Goal: Find specific page/section: Find specific page/section

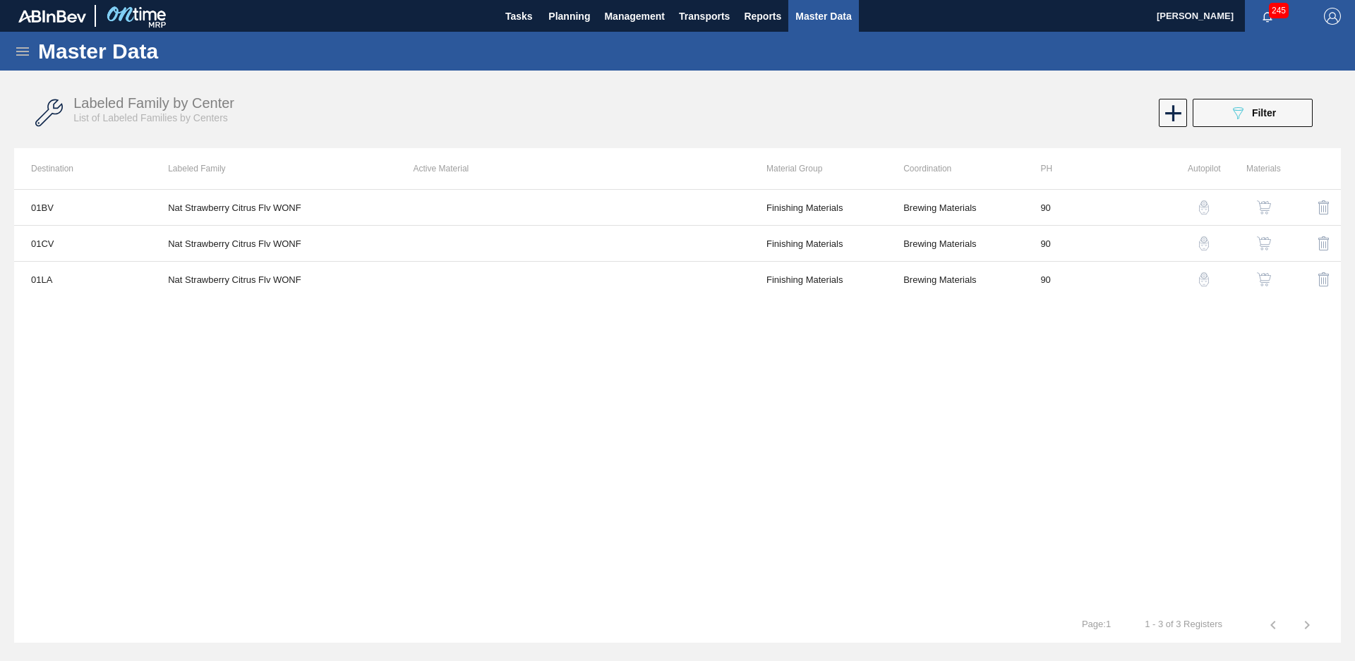
click at [126, 18] on img at bounding box center [136, 16] width 68 height 32
click at [532, 20] on span "Tasks" at bounding box center [518, 16] width 31 height 17
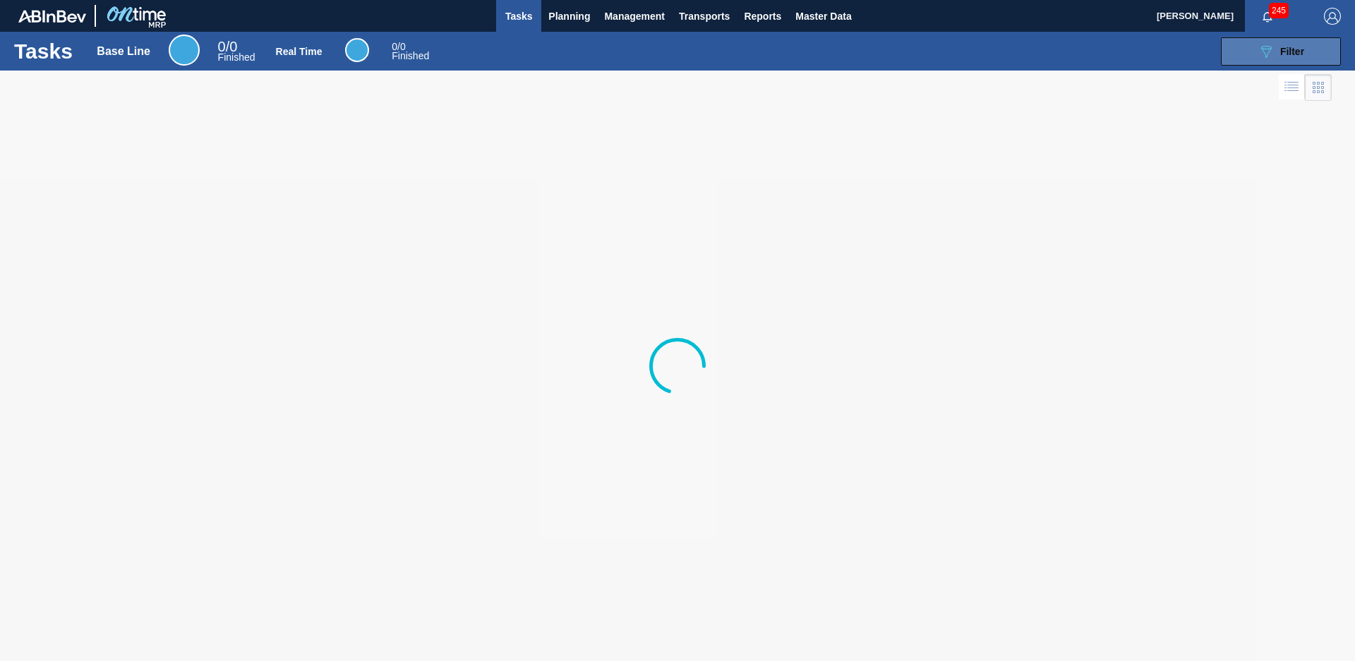
click at [1292, 61] on button "089F7B8B-B2A5-4AFE-B5C0-19BA573D28AC Filter" at bounding box center [1281, 51] width 120 height 28
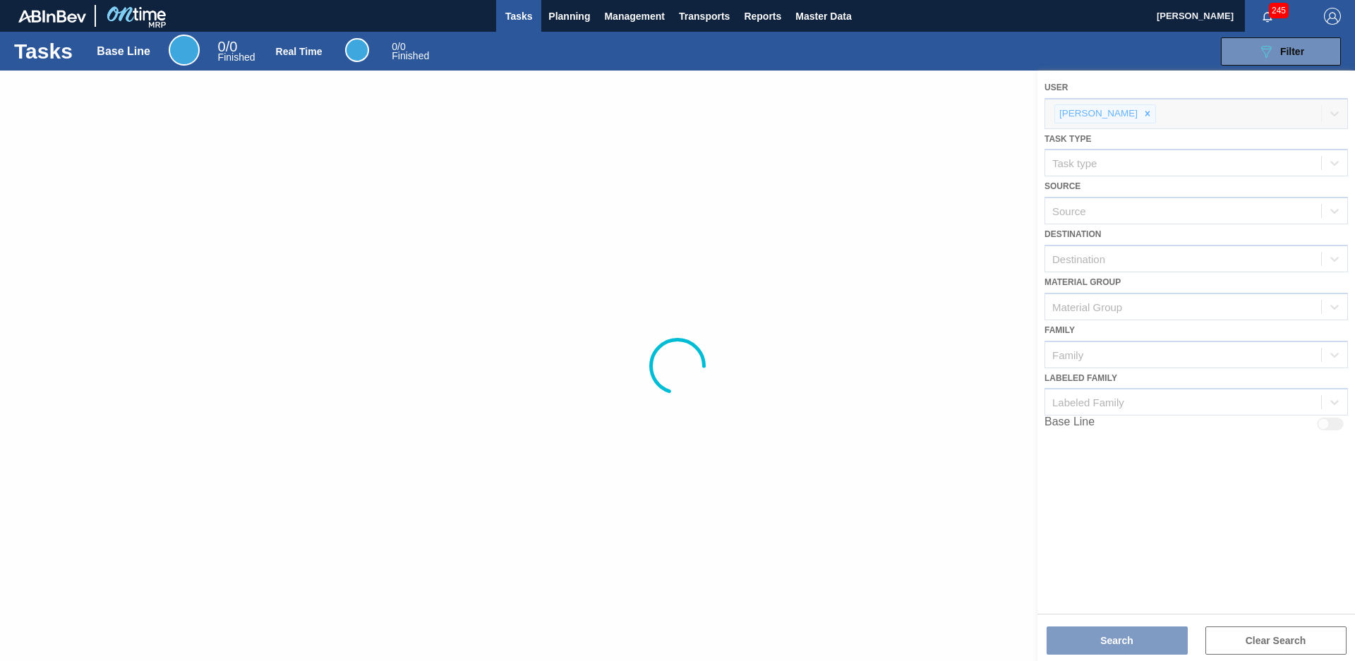
click at [1126, 254] on div at bounding box center [677, 366] width 1355 height 591
click at [1279, 43] on div "089F7B8B-B2A5-4AFE-B5C0-19BA573D28AC Filter" at bounding box center [1280, 51] width 47 height 17
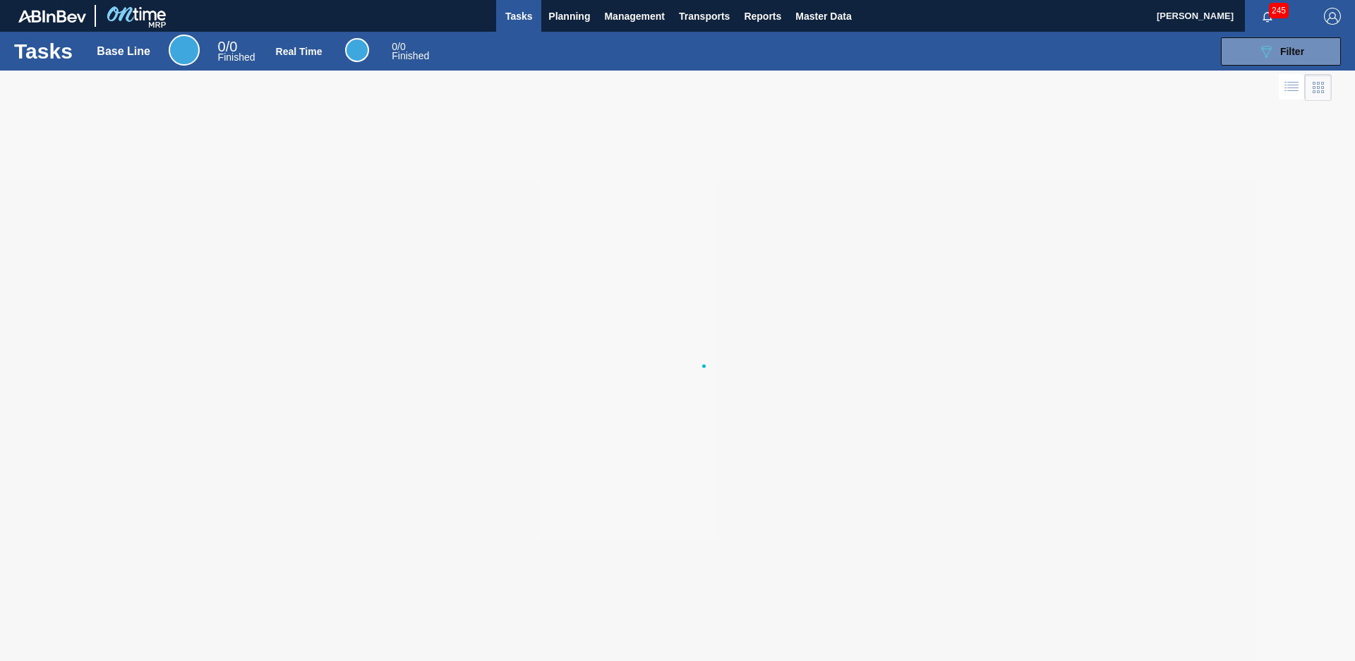
click at [1269, 9] on span "245" at bounding box center [1279, 11] width 20 height 16
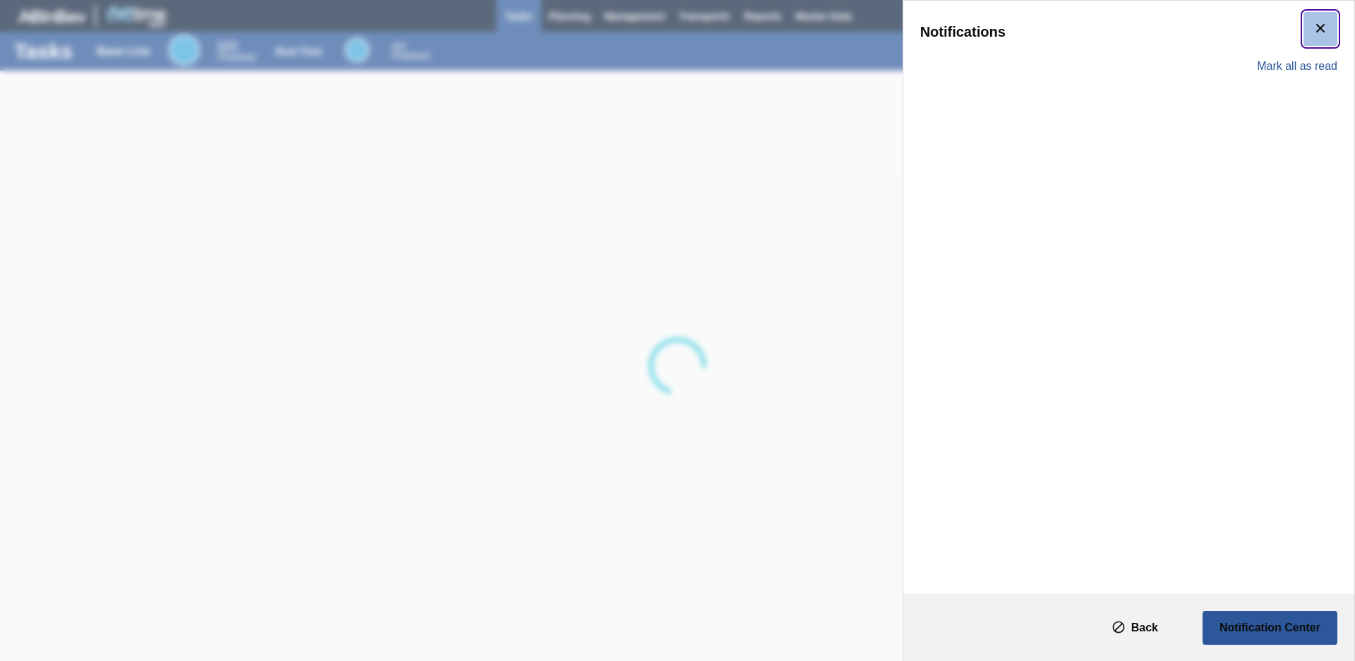
click at [1312, 25] on icon "botão de ícone" at bounding box center [1320, 28] width 17 height 17
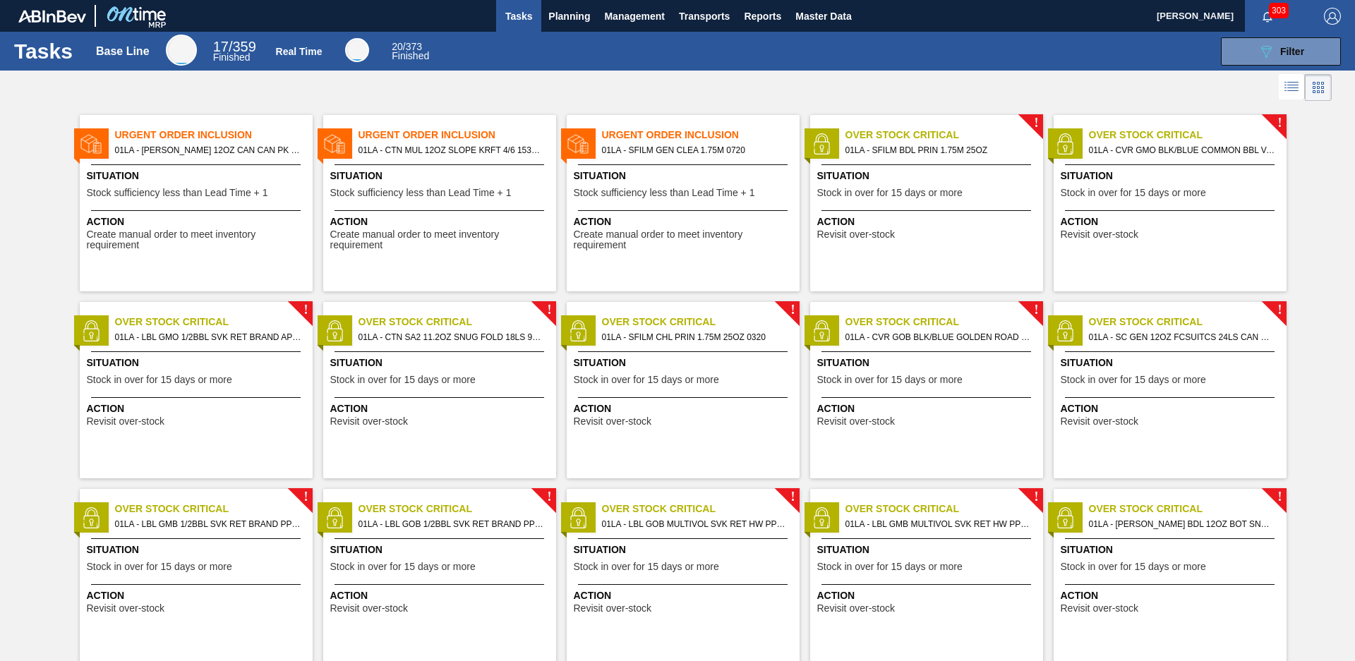
click at [1261, 25] on button "button" at bounding box center [1267, 16] width 45 height 20
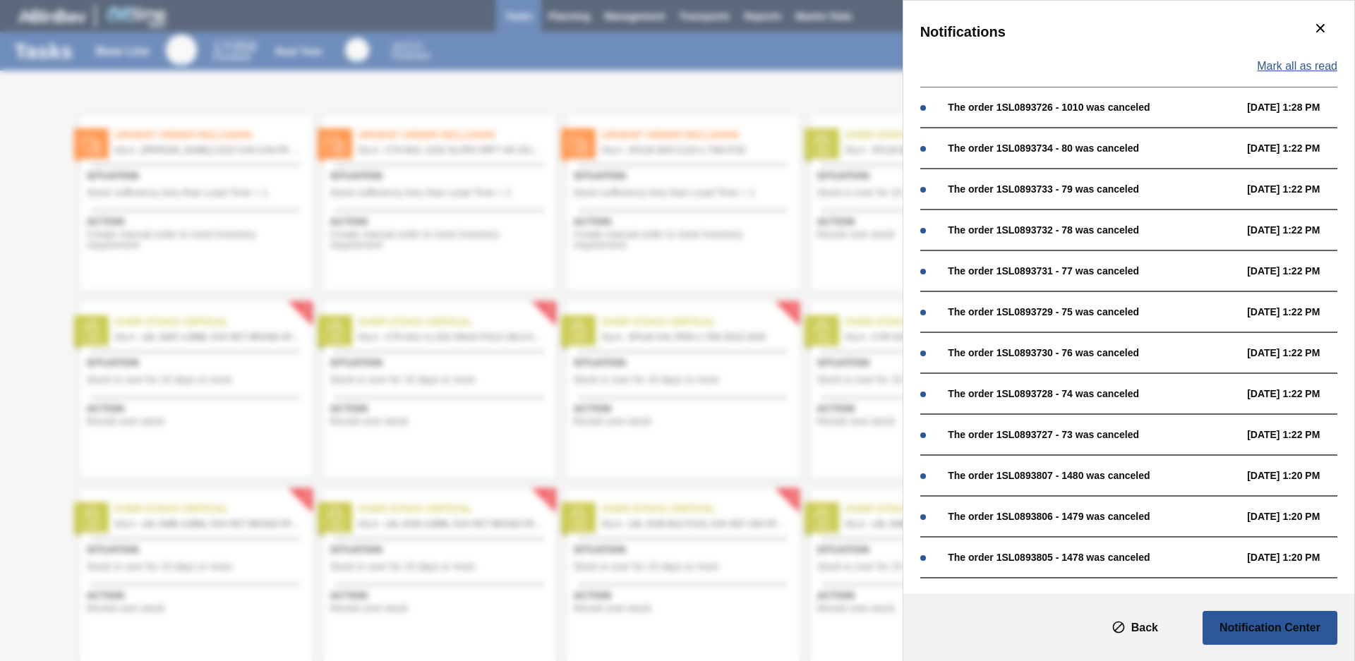
click at [1300, 66] on span "Mark all as read" at bounding box center [1297, 66] width 80 height 13
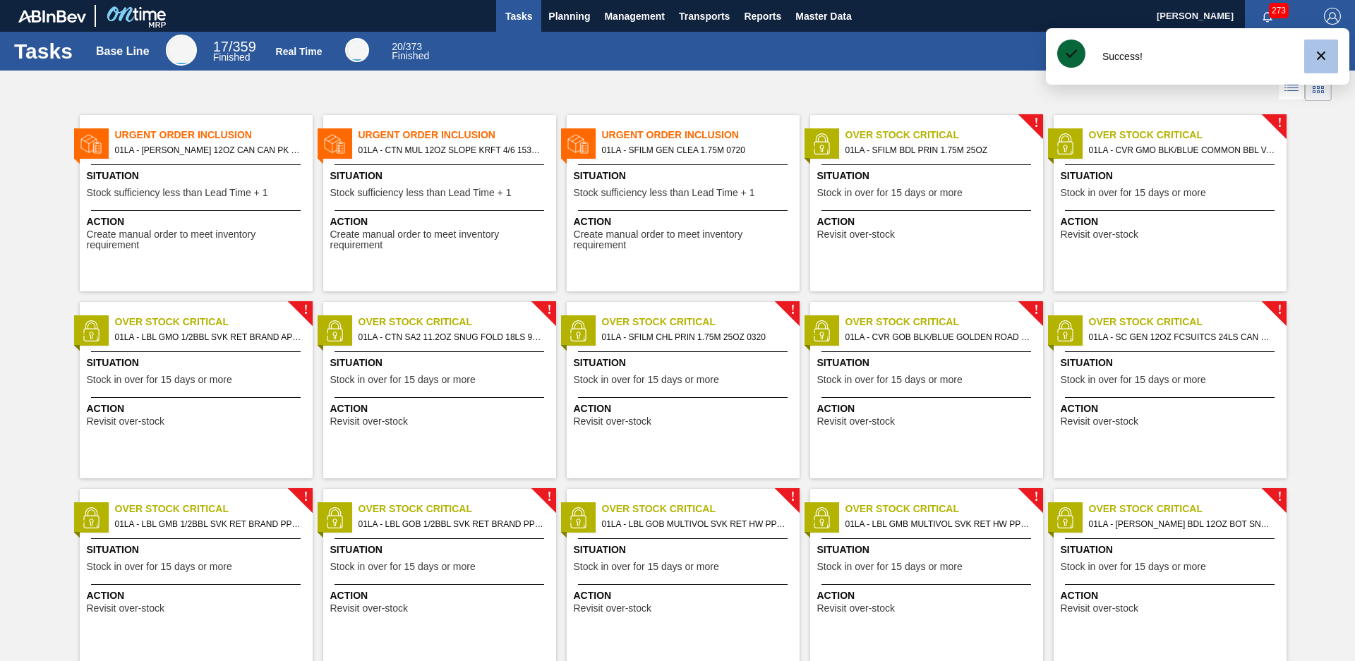
click at [1322, 57] on button "089F7B8B-B2A5-4AFE-B5C0-19BA573D28AC Filter" at bounding box center [1281, 51] width 120 height 28
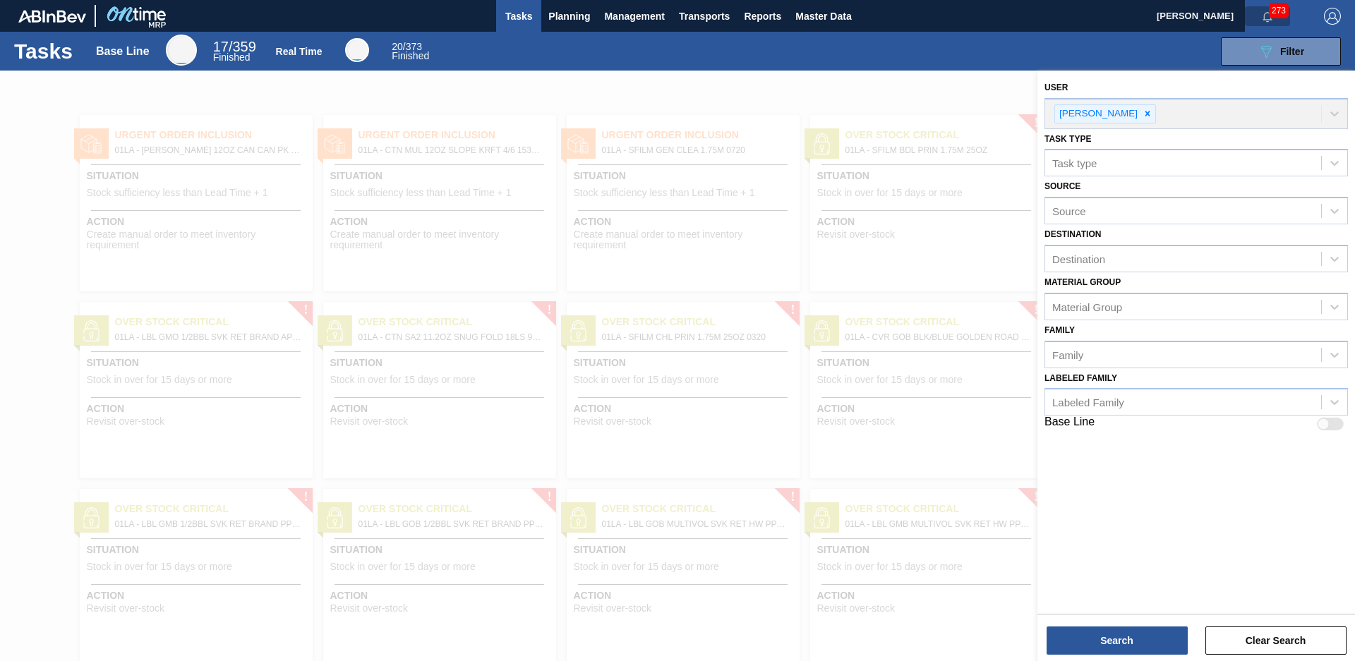
click at [1261, 11] on span "button" at bounding box center [1266, 16] width 11 height 11
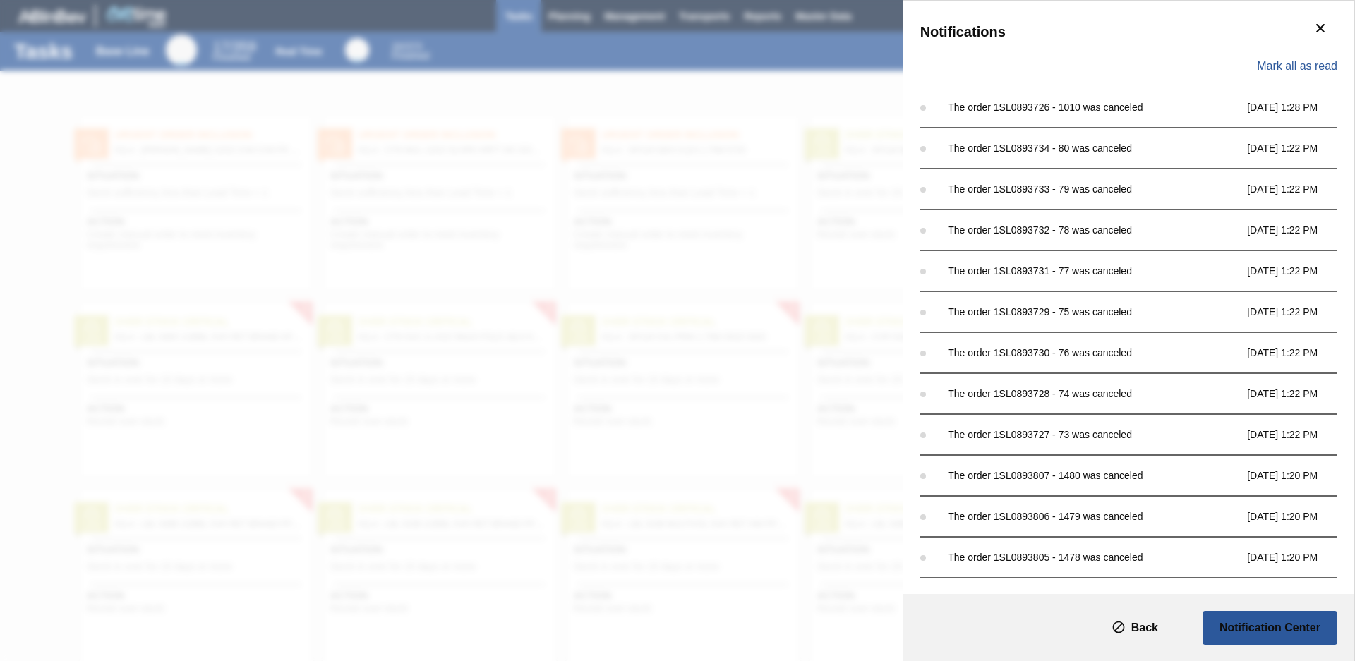
click at [1297, 68] on span "Mark all as read" at bounding box center [1297, 66] width 80 height 13
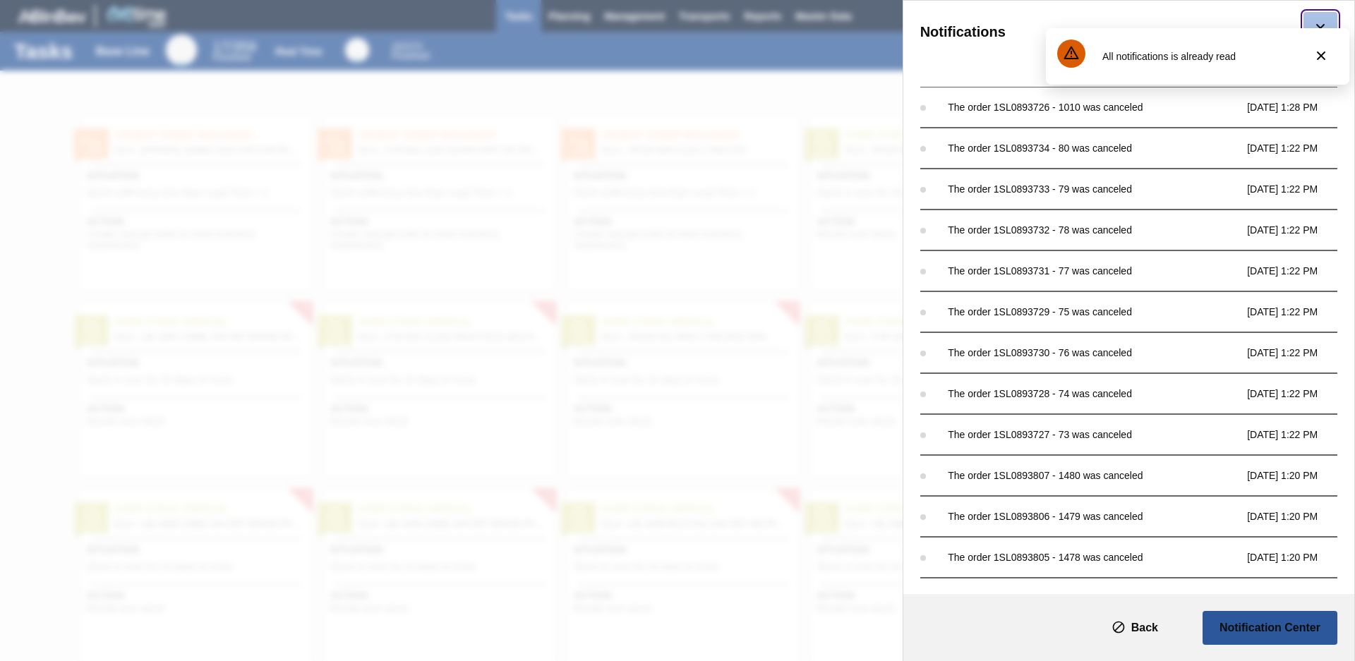
click at [1314, 23] on icon "botão de ícone" at bounding box center [1320, 28] width 17 height 17
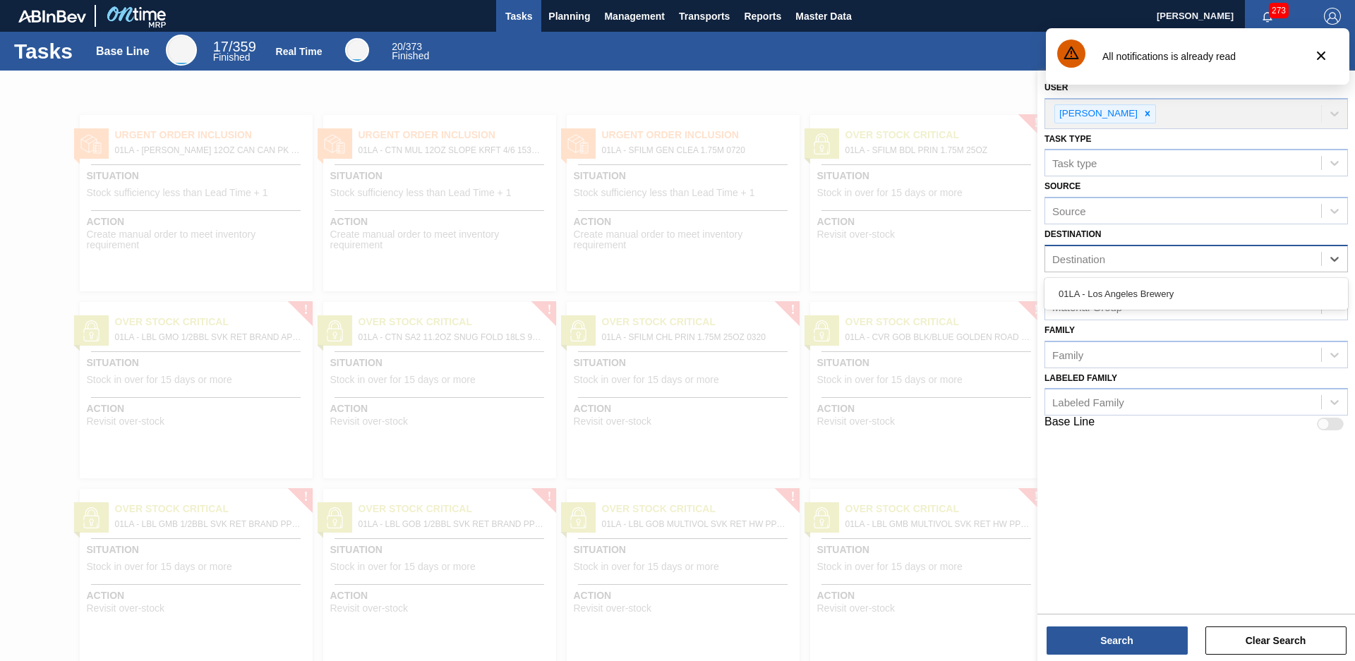
click at [1132, 253] on div "Destination" at bounding box center [1183, 259] width 276 height 20
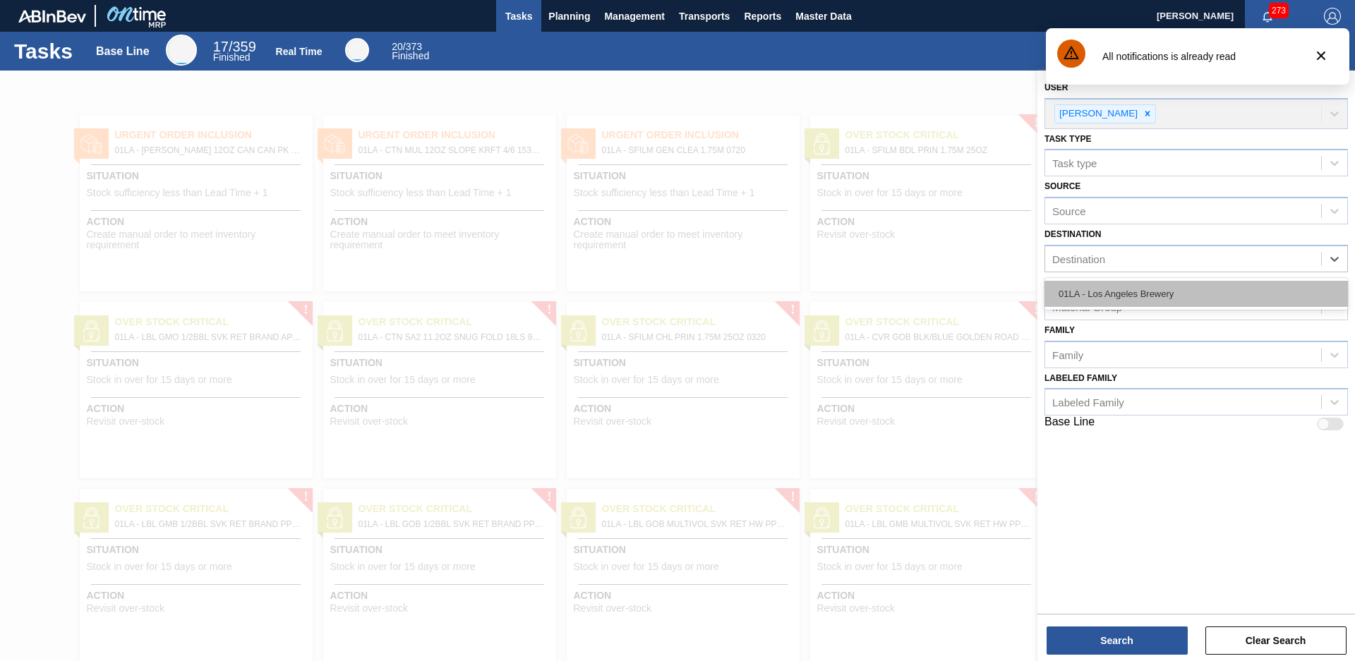
click at [1120, 286] on div "01LA - Los Angeles Brewery" at bounding box center [1195, 294] width 303 height 26
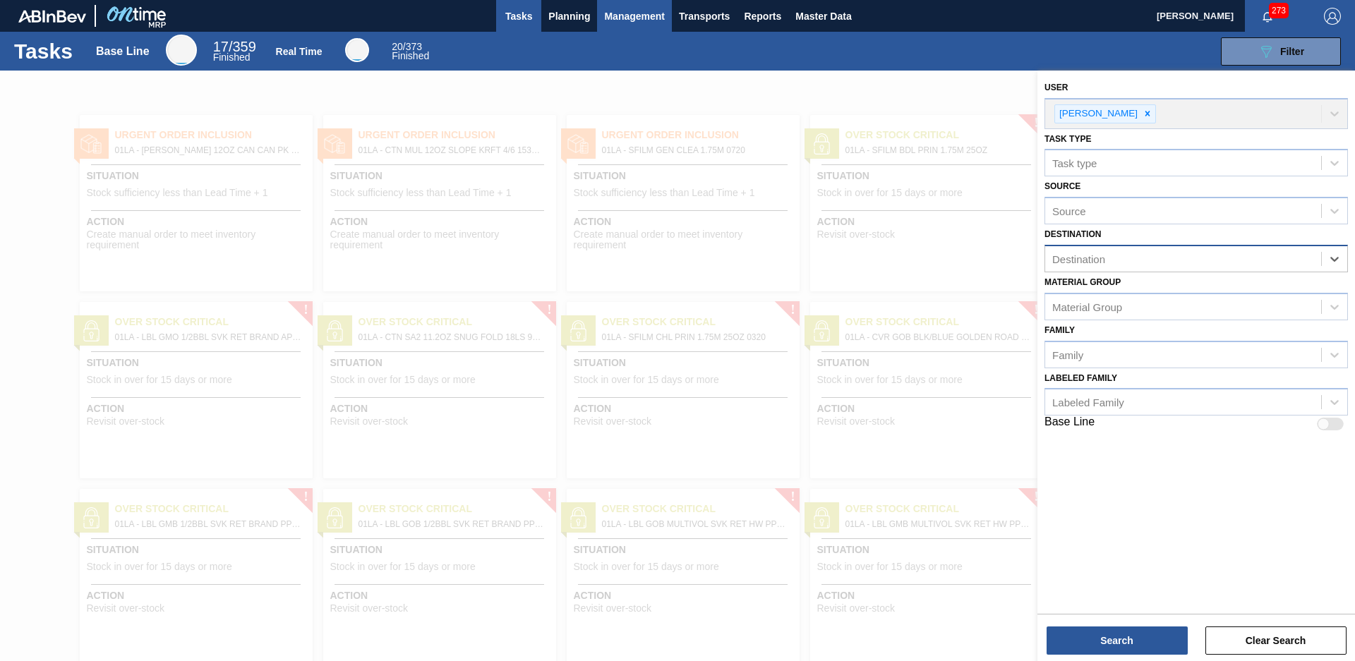
click at [613, 8] on span "Management" at bounding box center [634, 16] width 61 height 17
